Goal: Navigation & Orientation: Find specific page/section

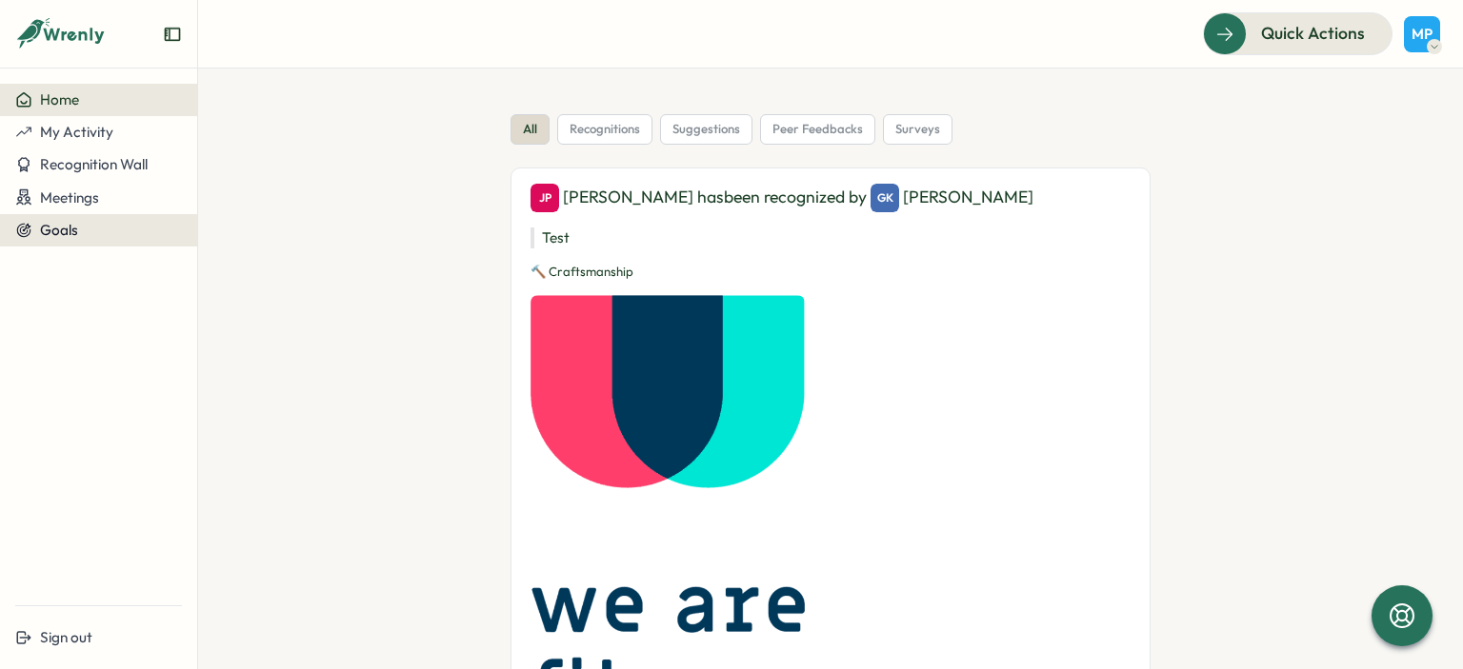
click at [87, 231] on div "Goals" at bounding box center [98, 230] width 167 height 17
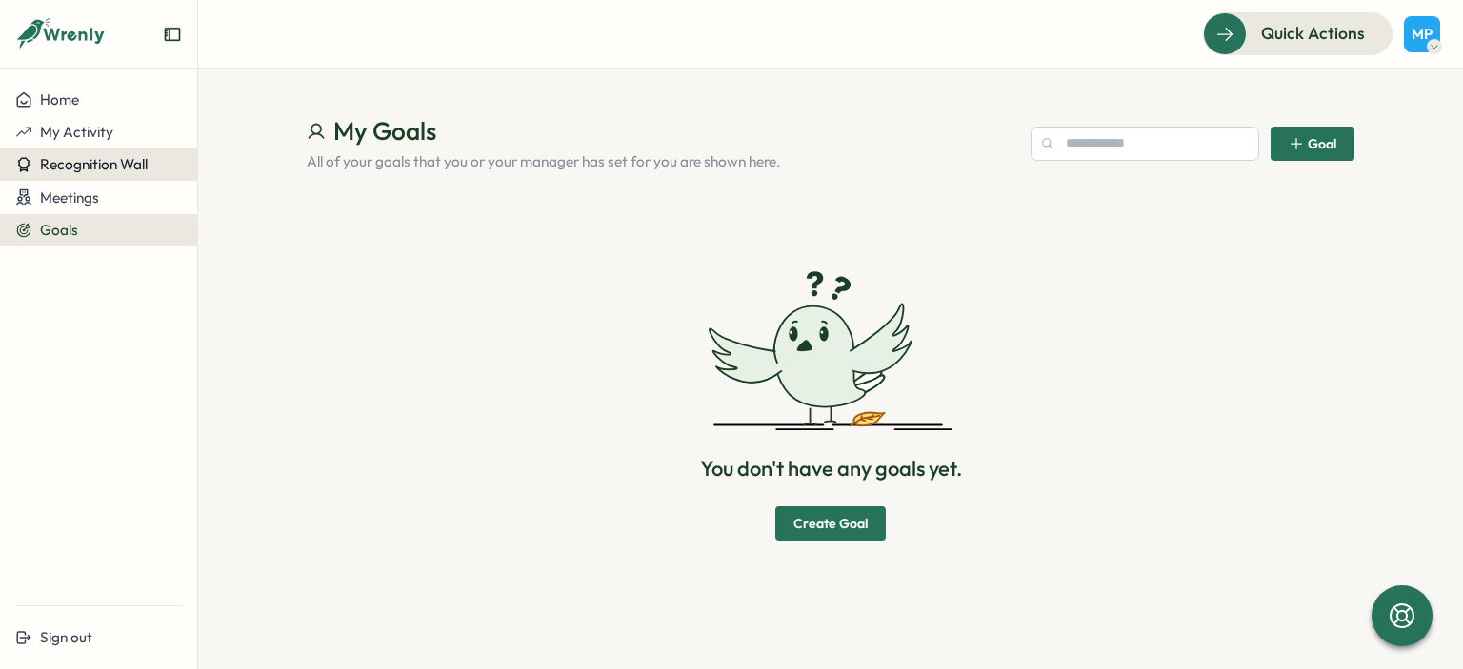
click at [103, 167] on span "Recognition Wall" at bounding box center [94, 164] width 108 height 18
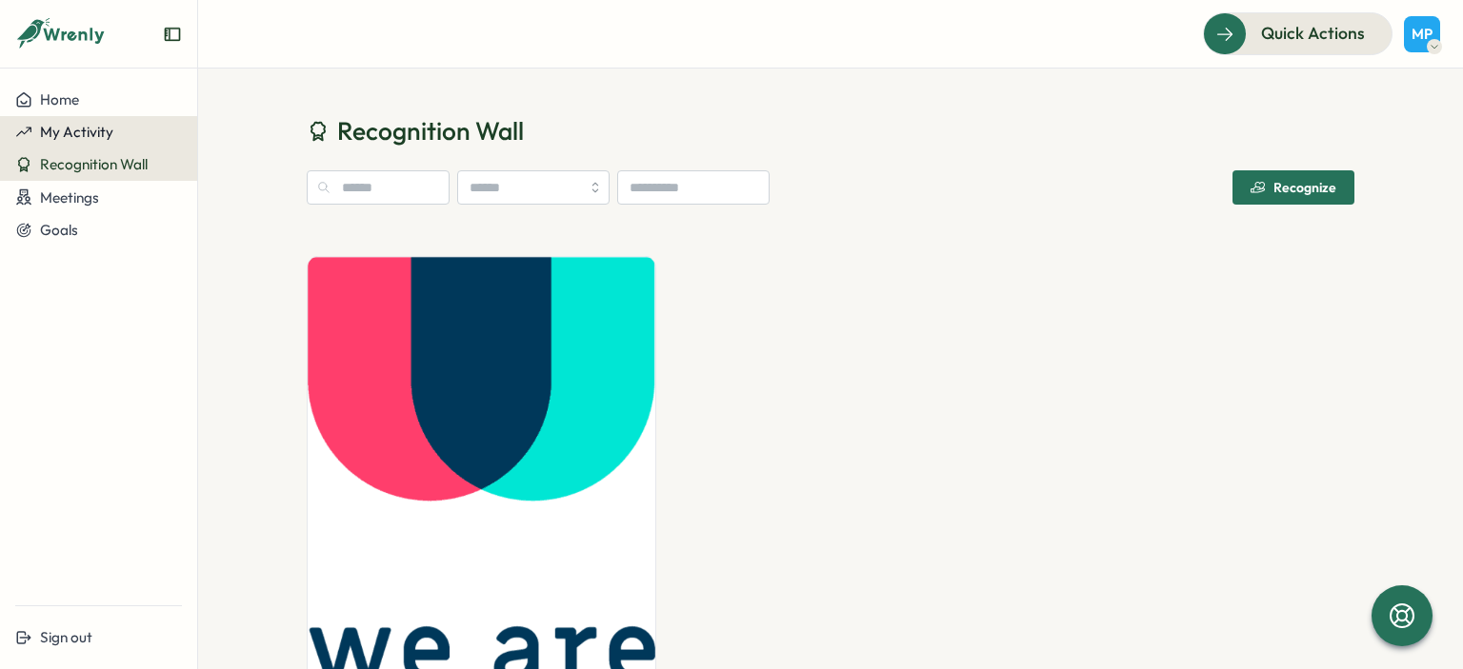
click at [99, 136] on span "My Activity" at bounding box center [76, 132] width 73 height 18
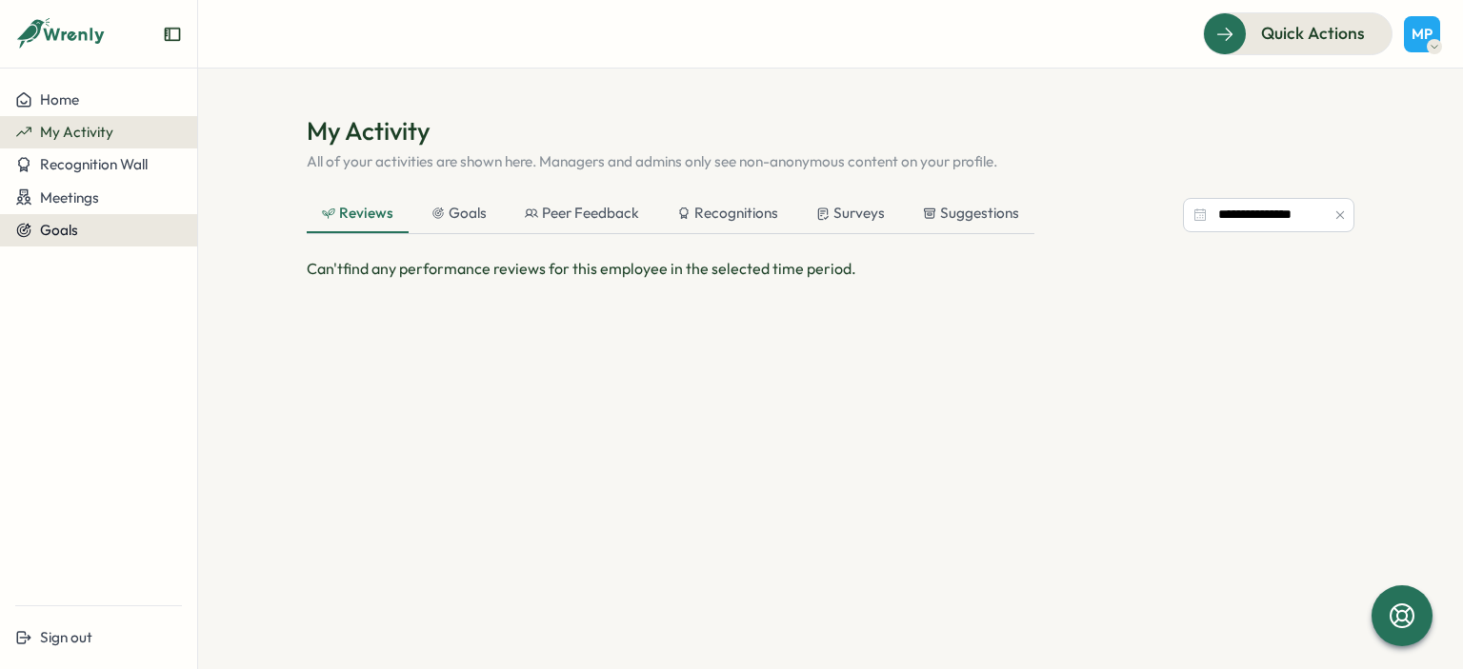
click at [65, 230] on span "Goals" at bounding box center [59, 230] width 38 height 18
